Goal: Check status: Check status

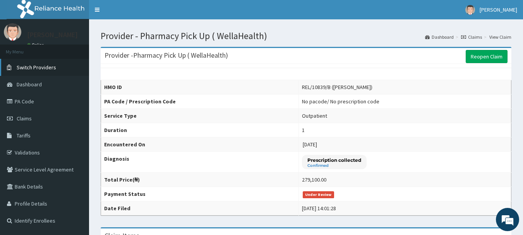
click at [38, 70] on span "Switch Providers" at bounding box center [36, 67] width 39 height 7
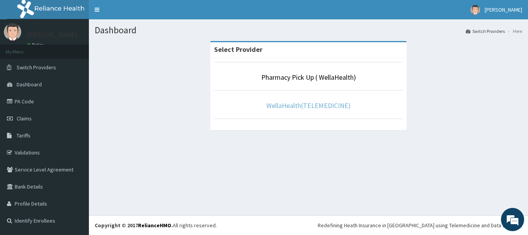
click at [308, 109] on link "WellaHealth(TELEMEDICINE)" at bounding box center [309, 105] width 84 height 9
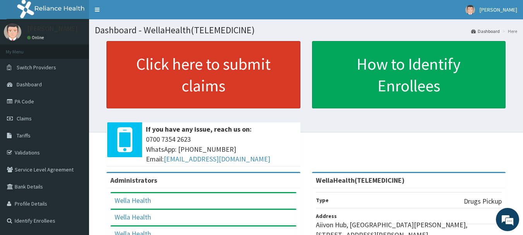
click at [250, 103] on link "Click here to submit claims" at bounding box center [203, 74] width 194 height 67
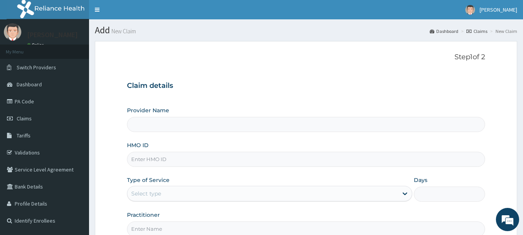
type input "WellaHealth(TELEMEDICINE)"
click at [482, 32] on link "Claims" at bounding box center [476, 31] width 21 height 7
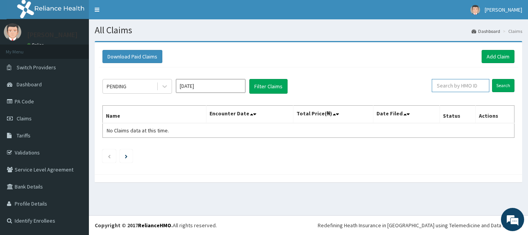
click at [467, 91] on input "text" at bounding box center [461, 85] width 58 height 13
click at [462, 85] on input "text" at bounding box center [461, 85] width 58 height 13
paste input "ENP/11494/D"
type input "ENP/11494/D"
click at [504, 81] on input "Search" at bounding box center [503, 85] width 22 height 13
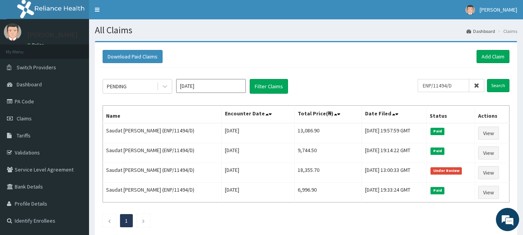
click at [478, 84] on icon at bounding box center [476, 85] width 5 height 5
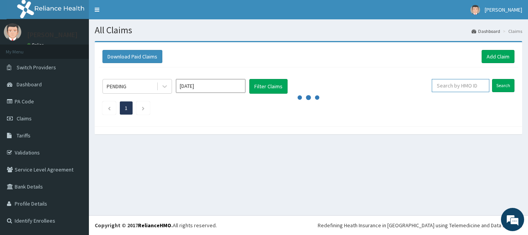
click at [478, 84] on input "text" at bounding box center [461, 85] width 58 height 13
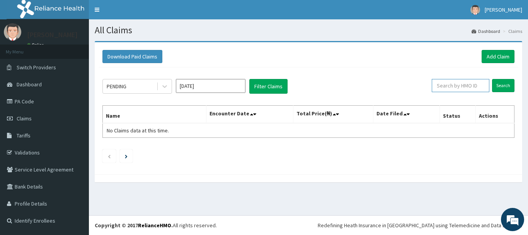
paste input "PED/10119/A"
type input "PED/10119/A"
click at [499, 85] on input "Search" at bounding box center [503, 85] width 22 height 13
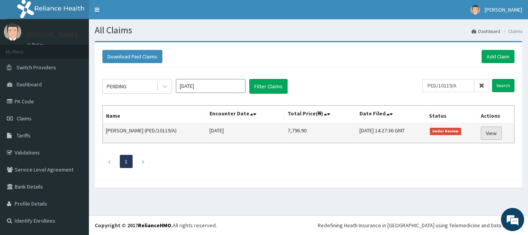
click at [493, 128] on link "View" at bounding box center [491, 132] width 21 height 13
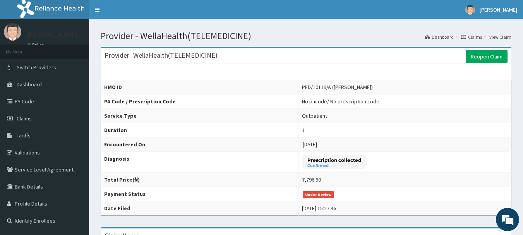
click at [473, 38] on link "Claims" at bounding box center [471, 37] width 21 height 7
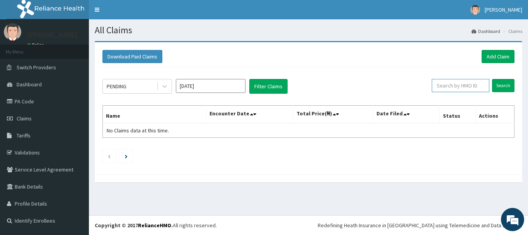
click at [469, 82] on input "text" at bounding box center [461, 85] width 58 height 13
paste input "ENP/11494/D"
type input "ENP/11494/D"
click at [503, 84] on input "Search" at bounding box center [503, 85] width 22 height 13
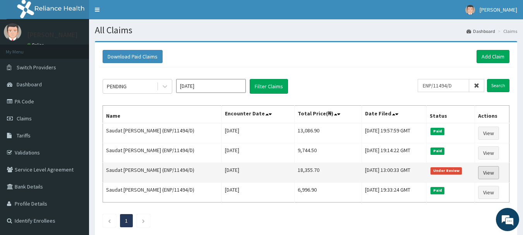
click at [492, 172] on link "View" at bounding box center [488, 172] width 21 height 13
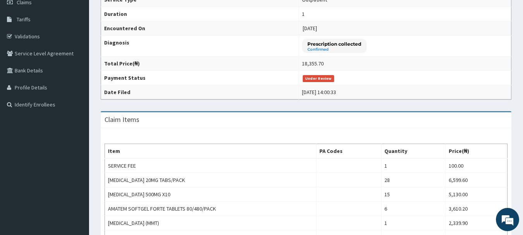
scroll to position [116, 0]
